Goal: Task Accomplishment & Management: Manage account settings

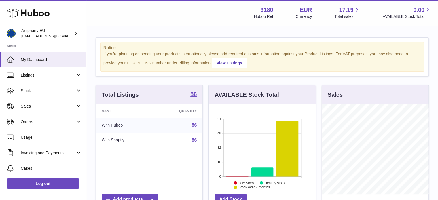
scroll to position [90, 107]
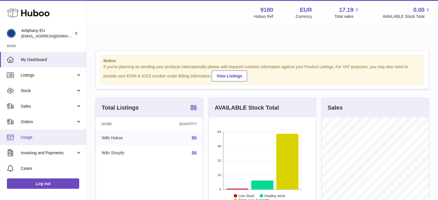
click at [59, 129] on link "Usage" at bounding box center [43, 137] width 86 height 16
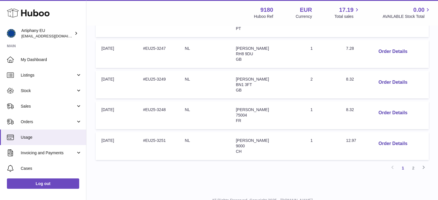
scroll to position [303, 0]
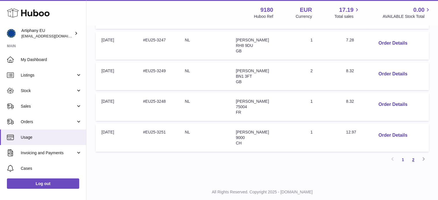
click at [413, 155] on link "2" at bounding box center [413, 160] width 10 height 10
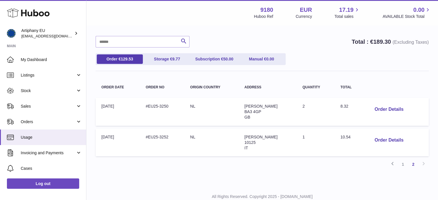
scroll to position [53, 0]
click at [214, 54] on link "Subscription € 50.00" at bounding box center [214, 58] width 46 height 9
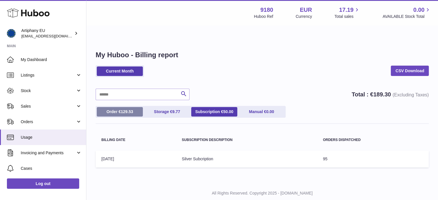
click at [121, 109] on span "129.53" at bounding box center [127, 111] width 12 height 5
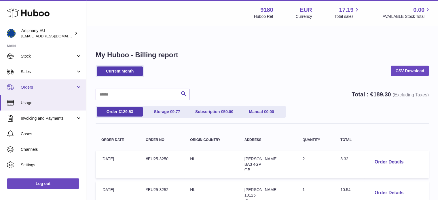
scroll to position [46, 0]
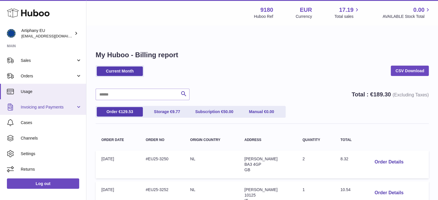
click at [52, 110] on link "Invoicing and Payments" at bounding box center [43, 107] width 86 height 16
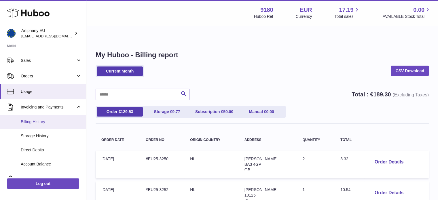
click at [51, 122] on span "Billing History" at bounding box center [51, 121] width 61 height 5
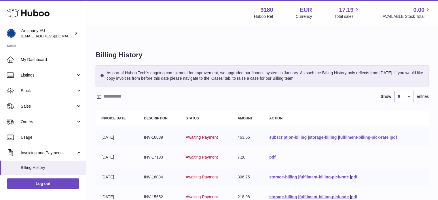
click at [353, 135] on link "fulfilment-billing-pick-rate" at bounding box center [363, 137] width 49 height 5
click at [318, 135] on link "storage-billing" at bounding box center [323, 137] width 28 height 5
